Goal: Information Seeking & Learning: Learn about a topic

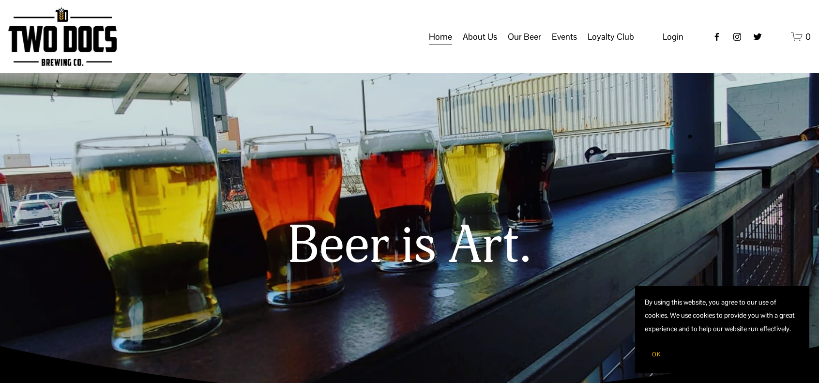
click at [0, 0] on span "Taproom Menu" at bounding box center [0, 0] width 0 height 0
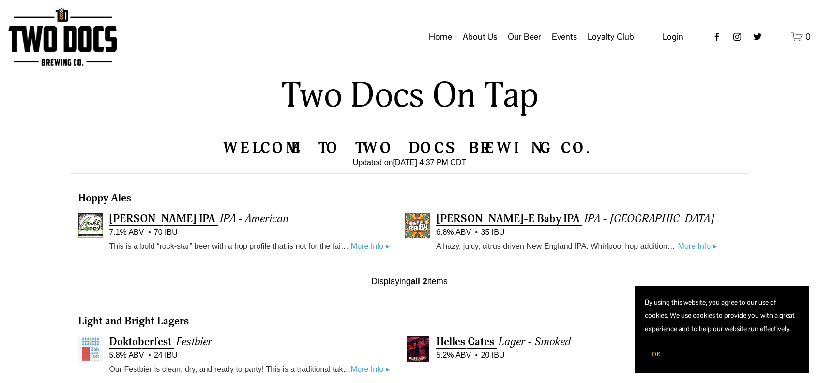
scroll to position [194, 0]
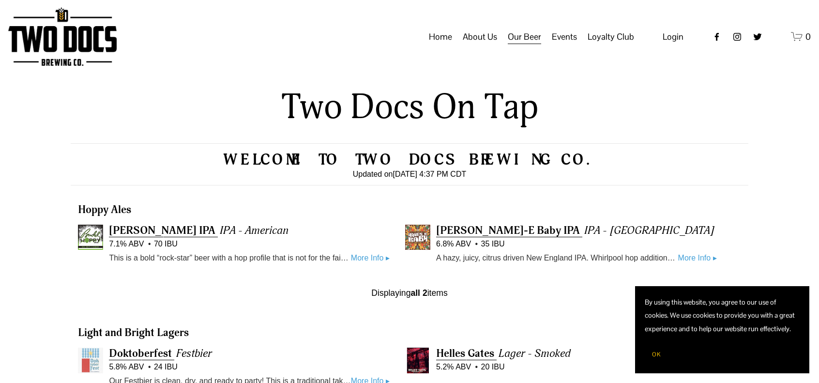
click at [373, 258] on link "More Info ▸" at bounding box center [370, 258] width 39 height 13
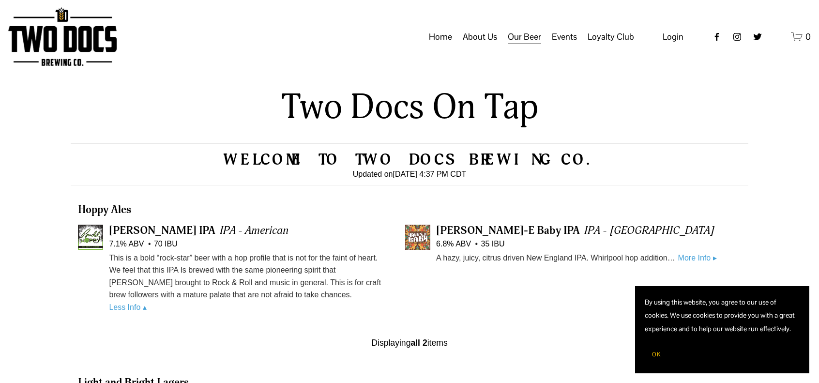
click at [441, 46] on link "Home" at bounding box center [440, 37] width 23 height 18
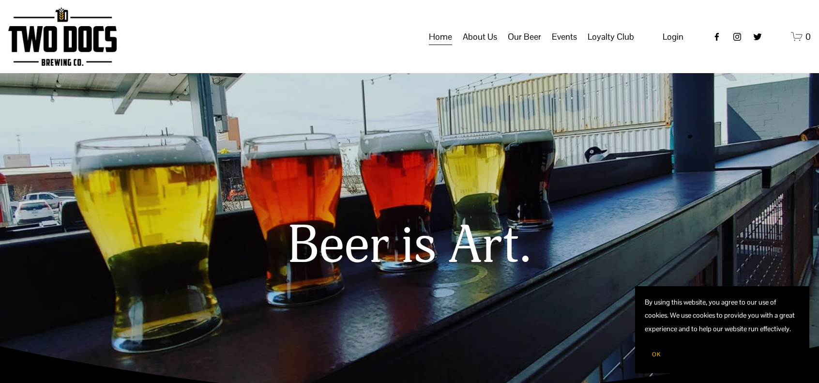
click at [0, 0] on span "Raiderland RED" at bounding box center [0, 0] width 0 height 0
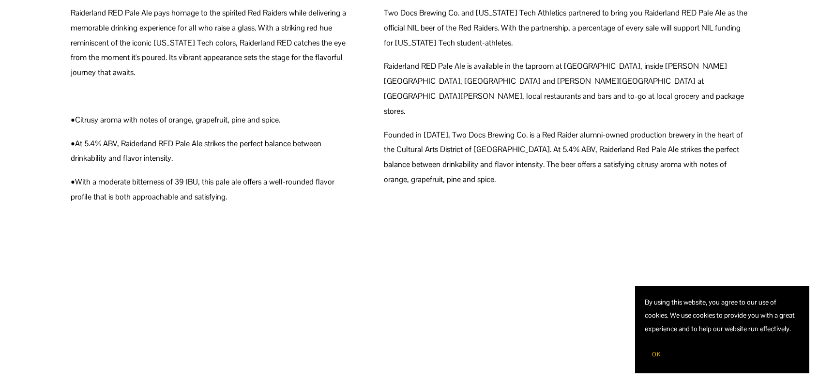
scroll to position [484, 0]
